Goal: Find specific page/section: Find specific page/section

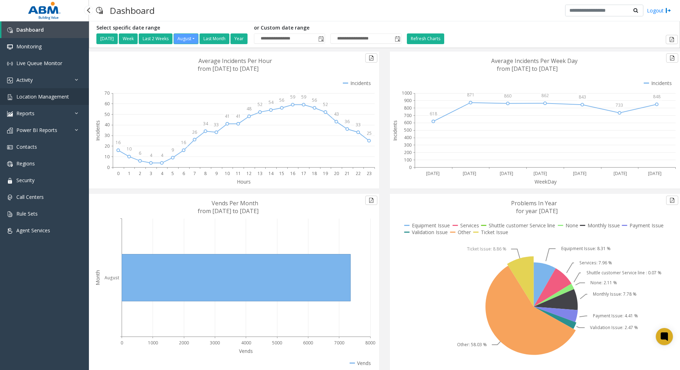
click at [30, 97] on span "Location Management" at bounding box center [42, 96] width 53 height 7
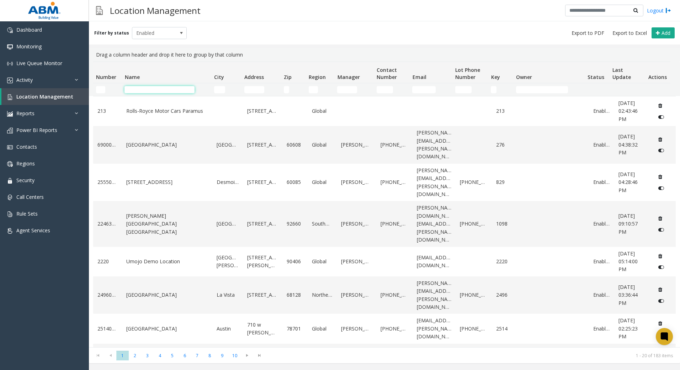
click at [174, 91] on input "Name Filter" at bounding box center [160, 89] width 70 height 7
type input "*"
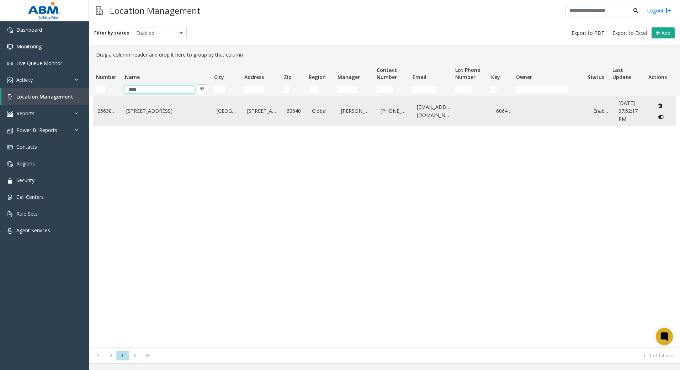
type input "****"
click at [146, 121] on td "[STREET_ADDRESS]" at bounding box center [167, 111] width 90 height 30
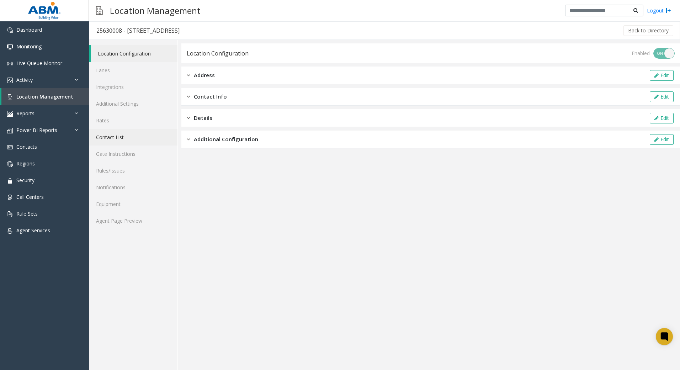
click at [136, 132] on link "Contact List" at bounding box center [133, 137] width 89 height 17
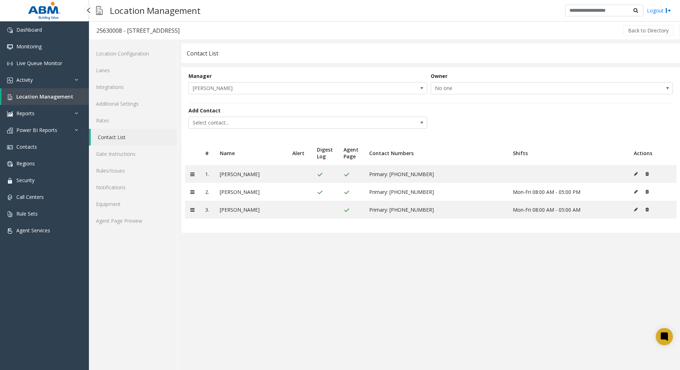
click at [41, 95] on span "Location Management" at bounding box center [44, 96] width 57 height 7
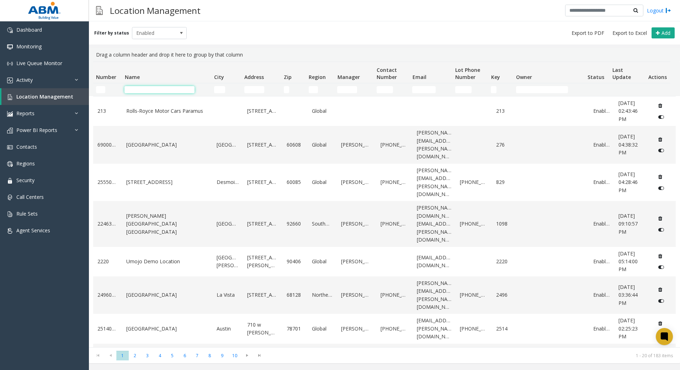
click at [177, 90] on input "Name Filter" at bounding box center [160, 89] width 70 height 7
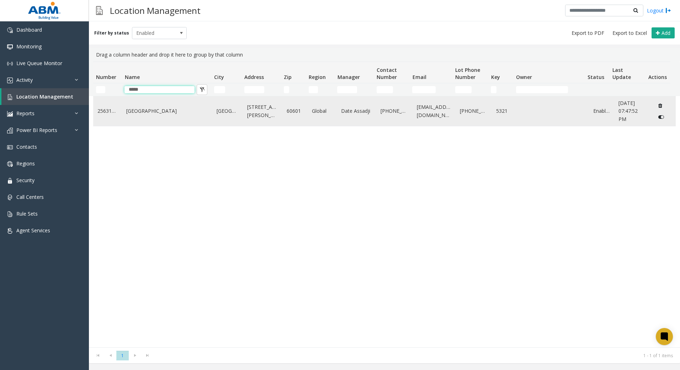
type input "*****"
click at [167, 126] on td "[GEOGRAPHIC_DATA]" at bounding box center [167, 111] width 90 height 30
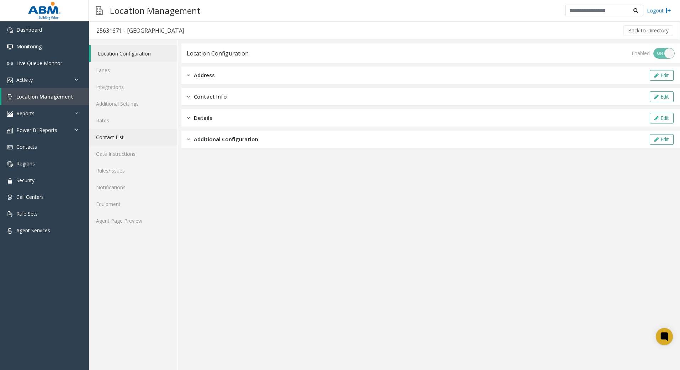
click at [130, 138] on link "Contact List" at bounding box center [133, 137] width 89 height 17
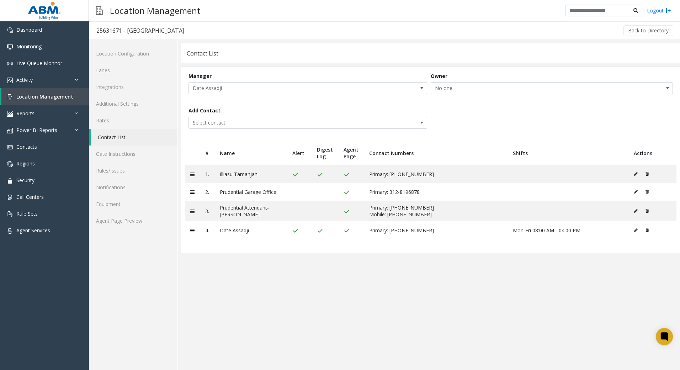
click at [281, 293] on app-contact-list "Contact List Manager Date Assadji Owner No one Add Contact Select contact... # …" at bounding box center [430, 206] width 499 height 327
